Goal: Task Accomplishment & Management: Complete application form

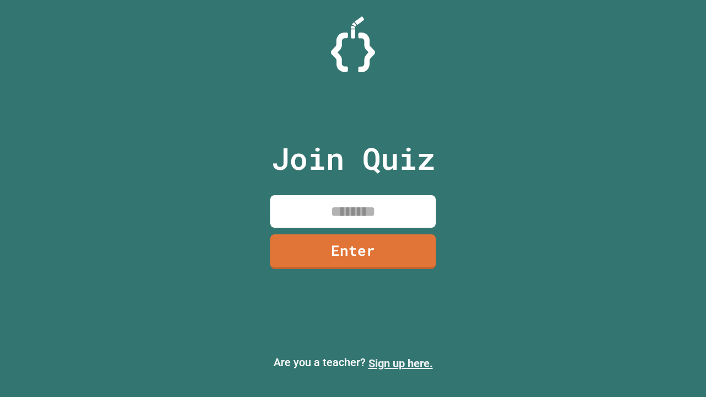
click at [400, 364] on link "Sign up here." at bounding box center [400, 363] width 65 height 13
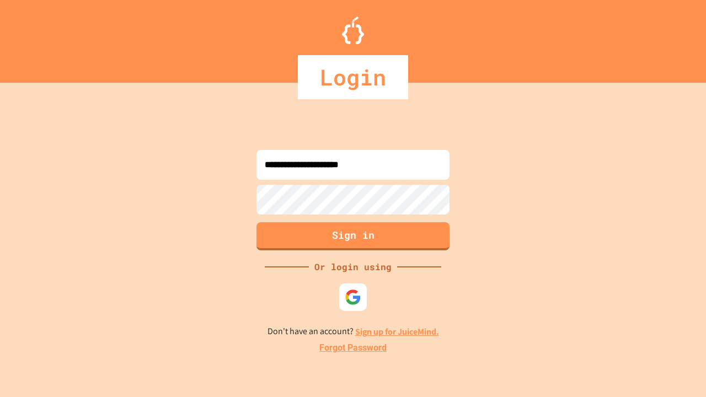
type input "**********"
